Goal: Information Seeking & Learning: Learn about a topic

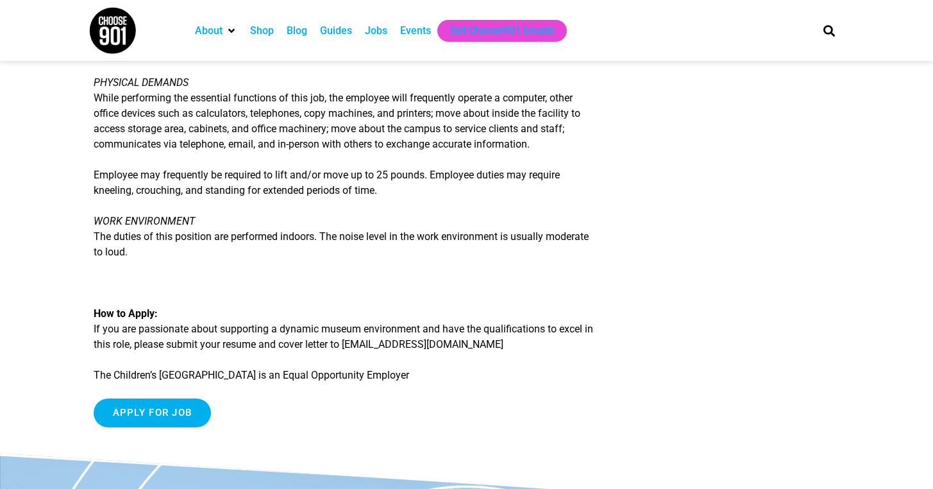
click at [383, 34] on div "Jobs" at bounding box center [376, 30] width 22 height 15
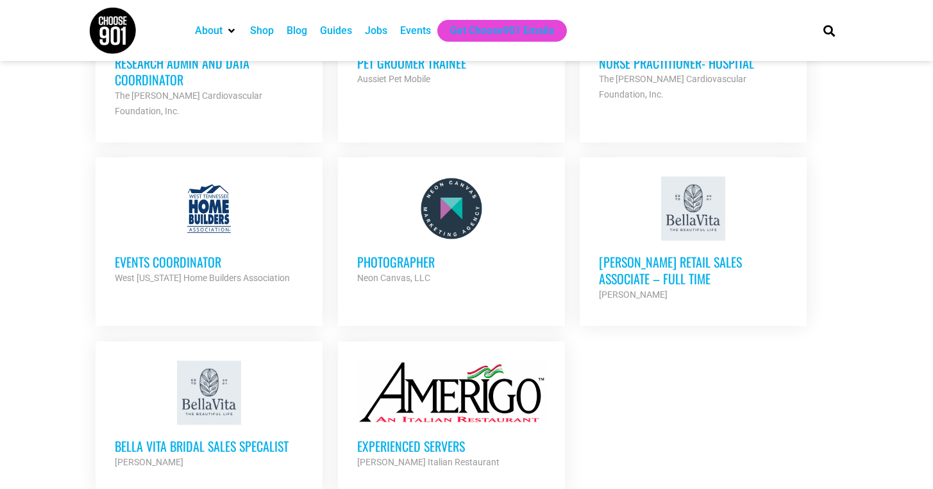
scroll to position [1568, 0]
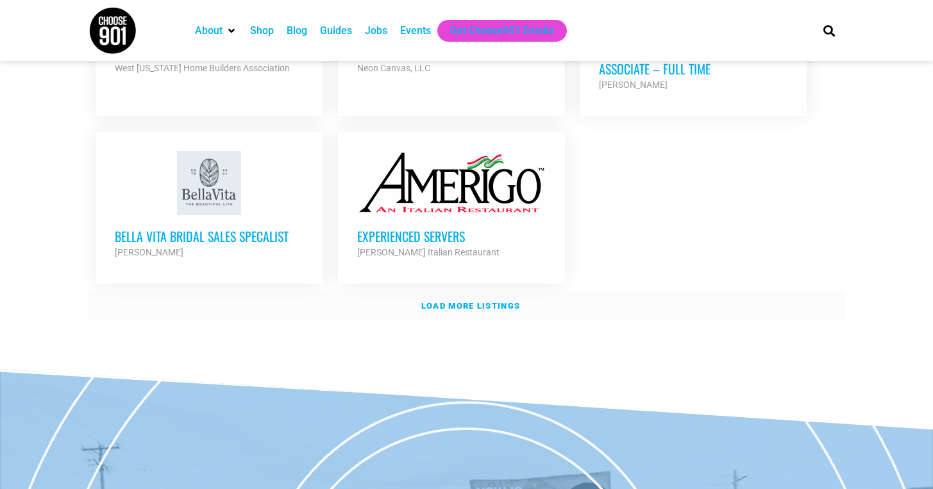
click at [444, 301] on strong "Load more listings" at bounding box center [471, 306] width 99 height 10
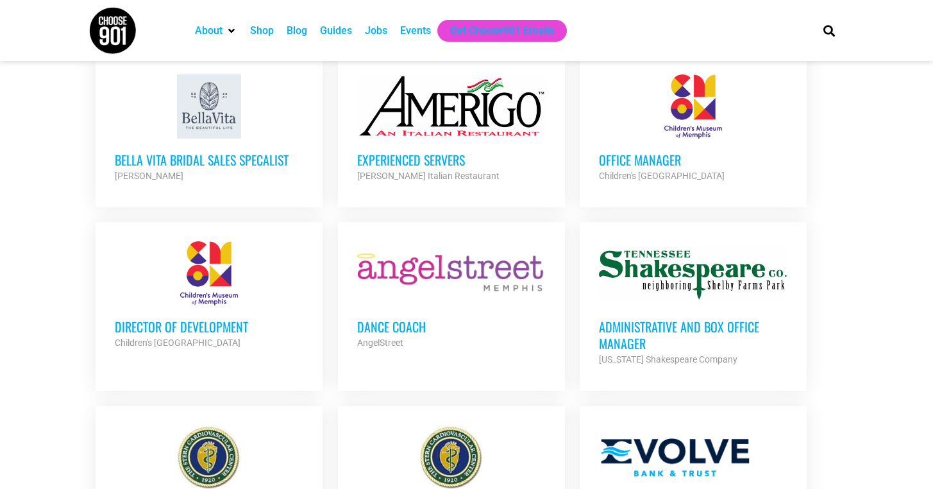
scroll to position [1671, 0]
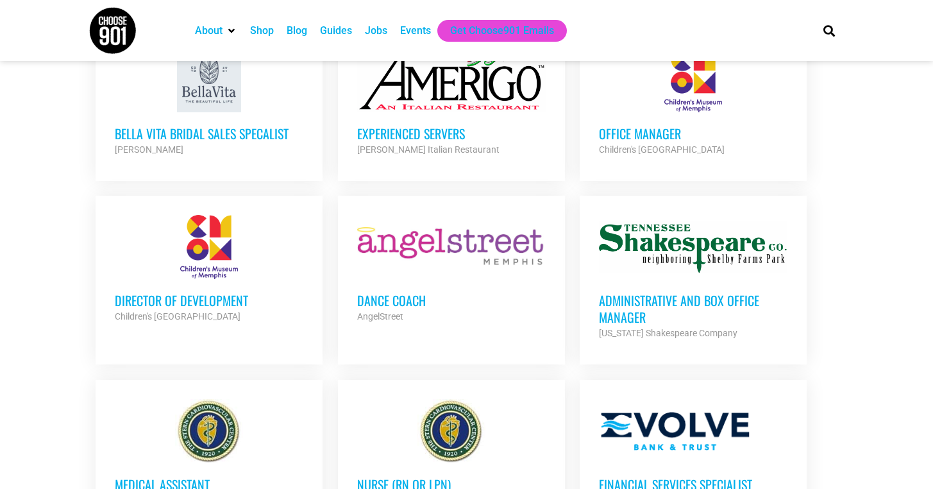
click at [239, 292] on h3 "Director of Development" at bounding box center [209, 300] width 189 height 17
click at [675, 125] on h3 "Office Manager" at bounding box center [693, 133] width 189 height 17
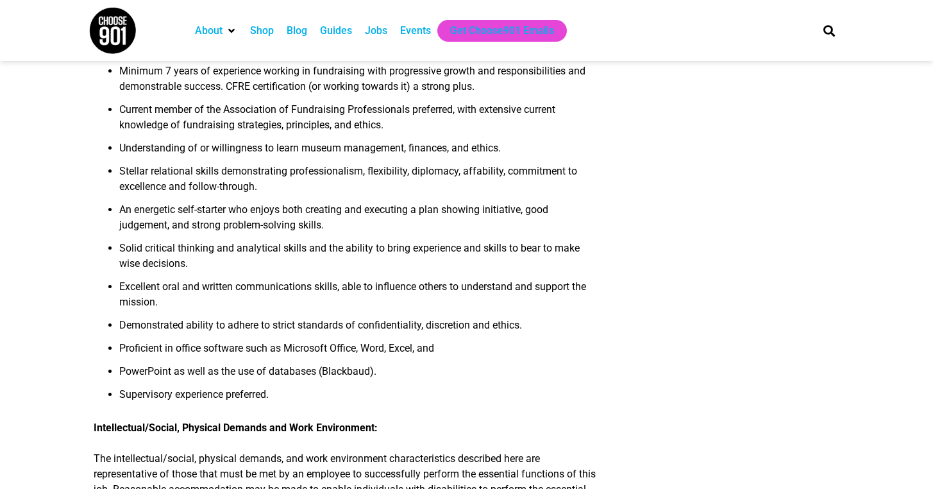
scroll to position [1045, 0]
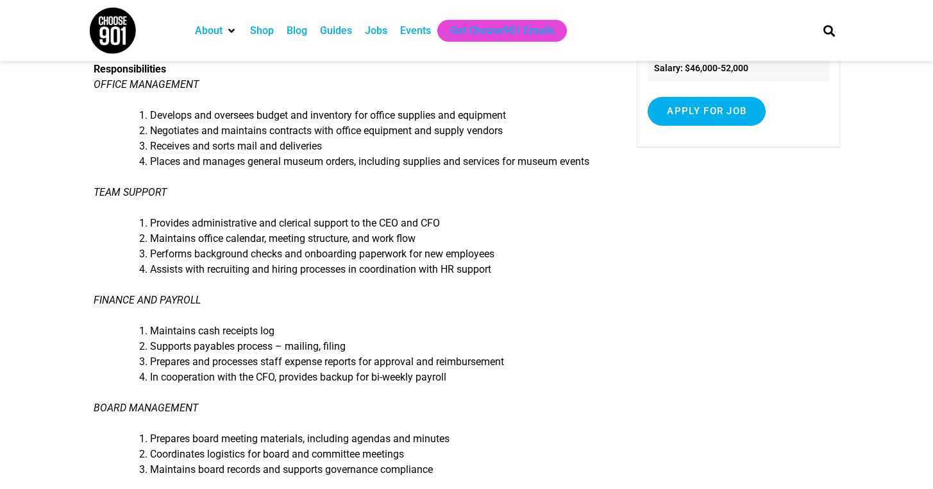
scroll to position [217, 0]
